Goal: Task Accomplishment & Management: Manage account settings

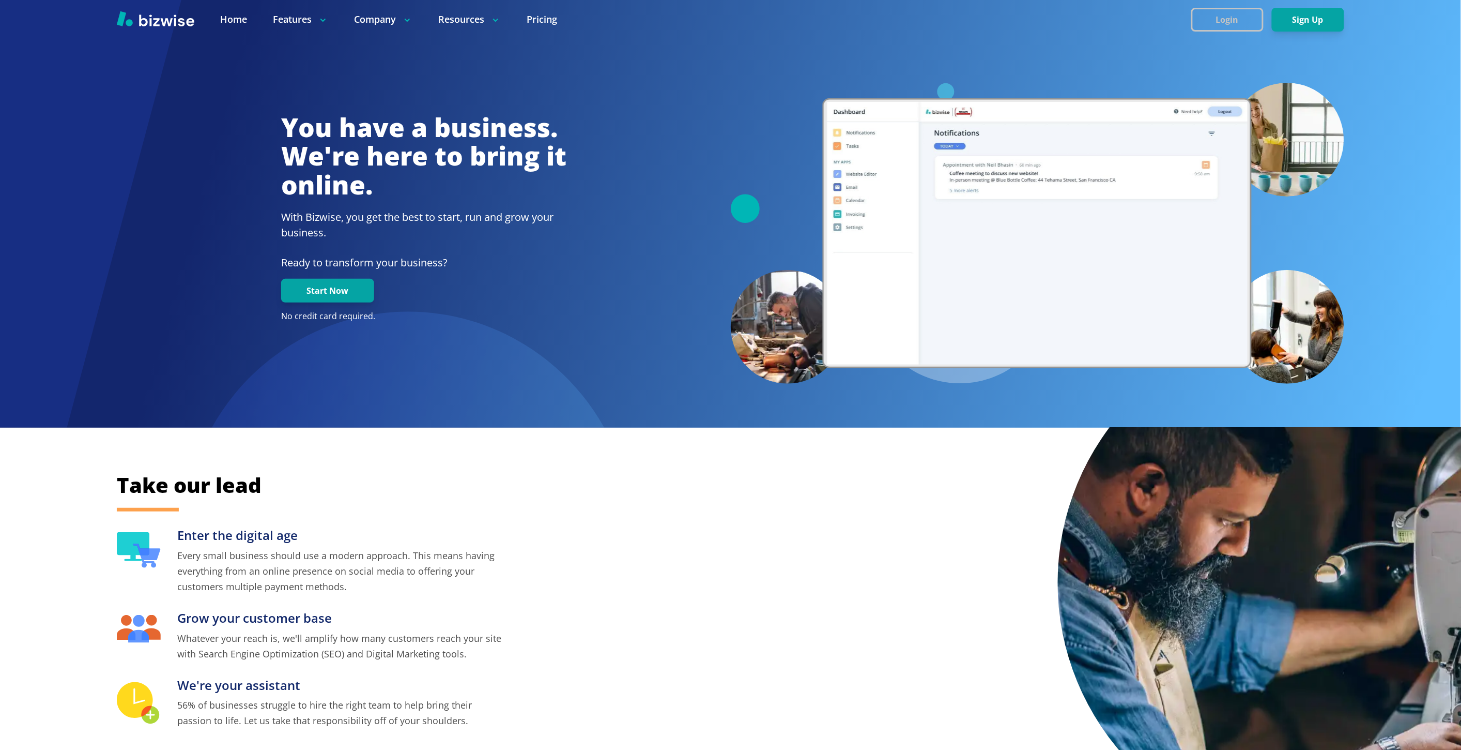
click at [1198, 13] on button "Login" at bounding box center [1228, 20] width 72 height 24
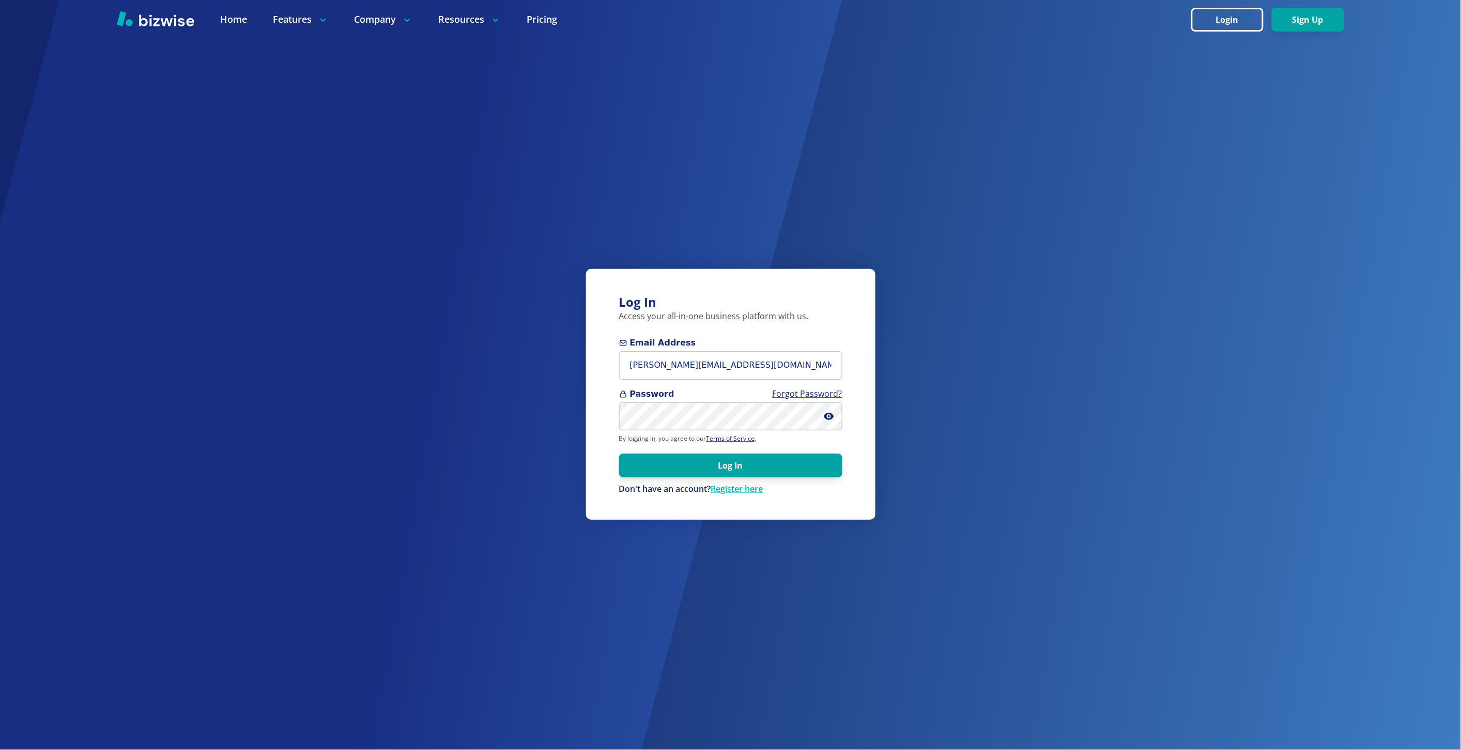
click at [693, 379] on form "Email Address marie@bizwise.com Password Forgot Password? By logging in, you ag…" at bounding box center [730, 416] width 223 height 158
click at [696, 368] on input "marie@bizwise.com" at bounding box center [730, 365] width 223 height 28
type input "heather@indypropertiesinvest.com"
click at [619, 453] on button "Log In" at bounding box center [730, 465] width 223 height 24
